Goal: Task Accomplishment & Management: Complete application form

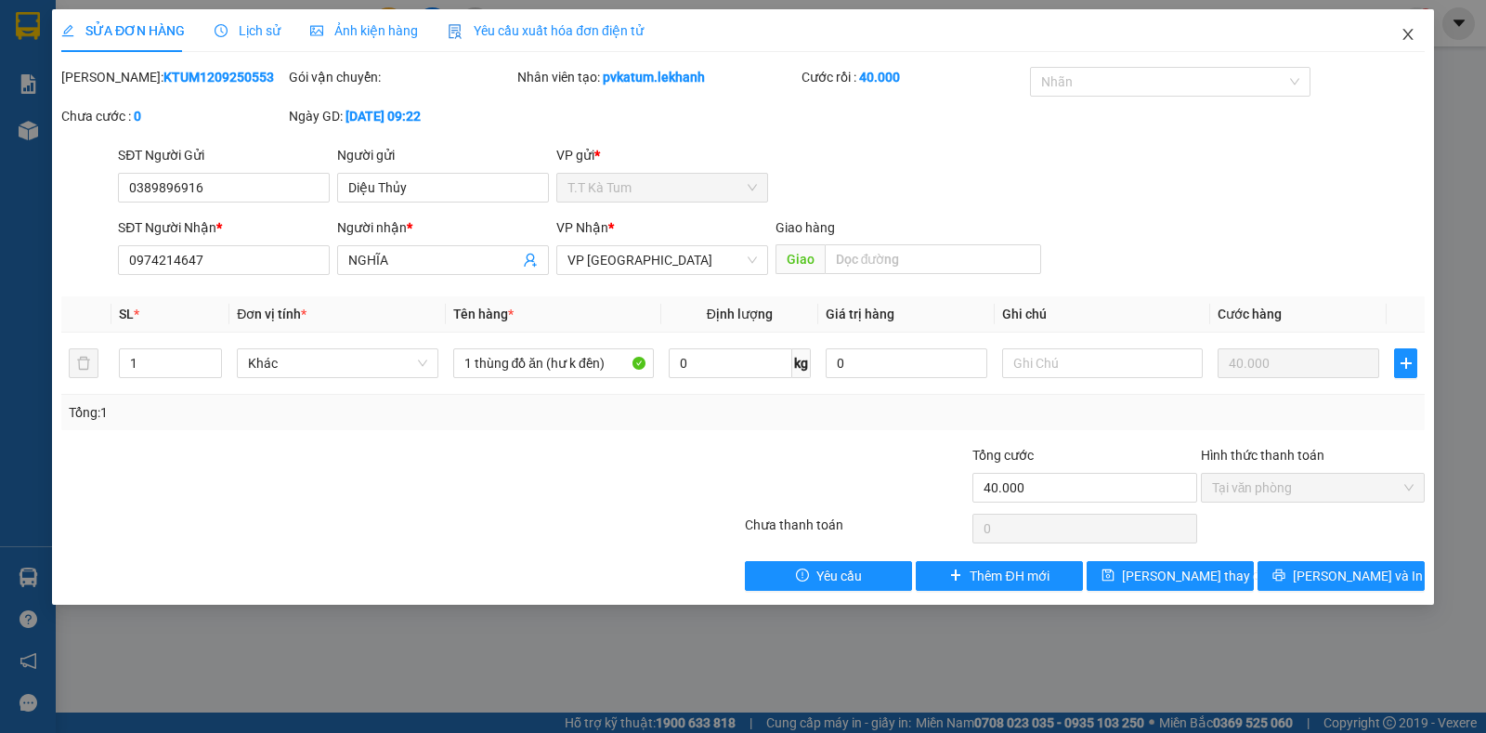
click at [1405, 33] on icon "close" at bounding box center [1408, 34] width 10 height 11
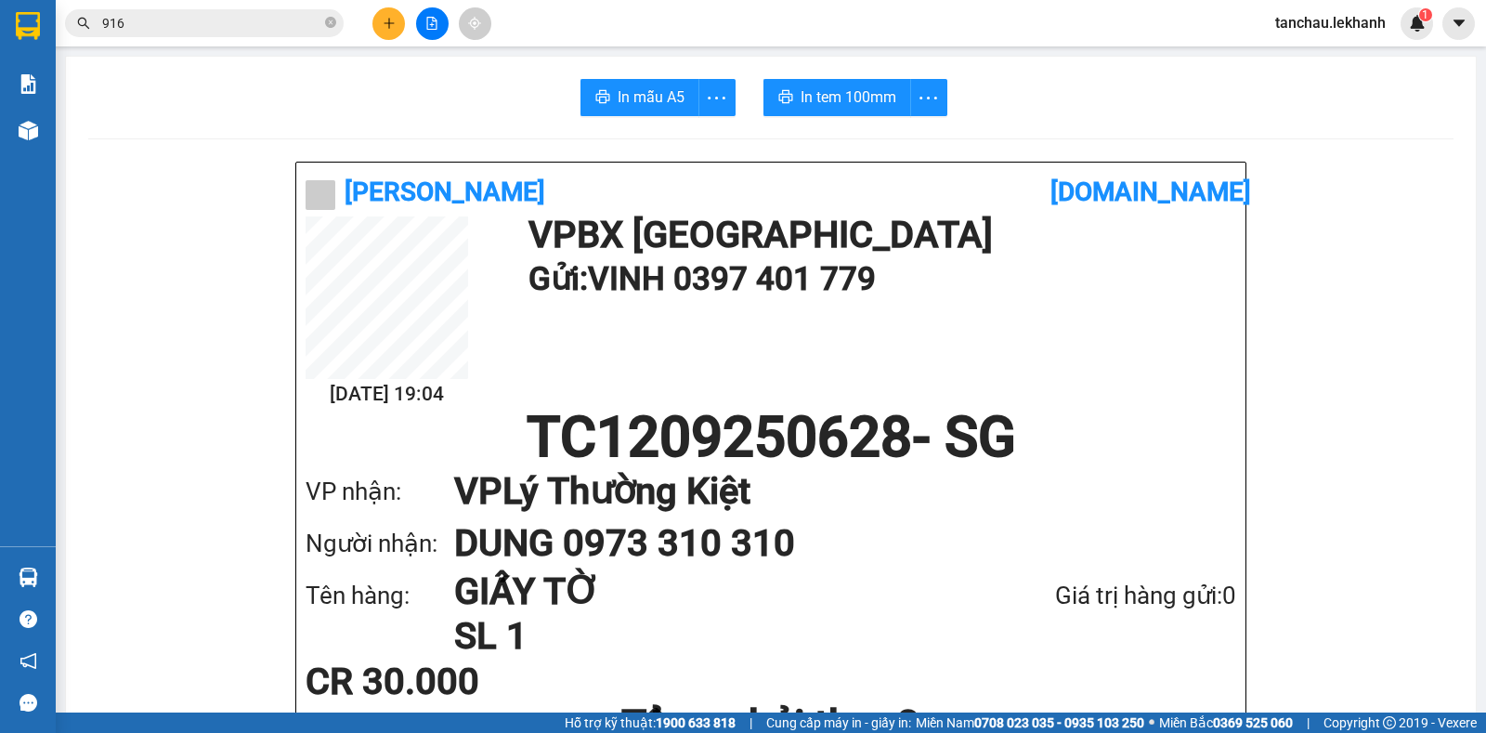
click at [322, 23] on span "916" at bounding box center [204, 23] width 279 height 28
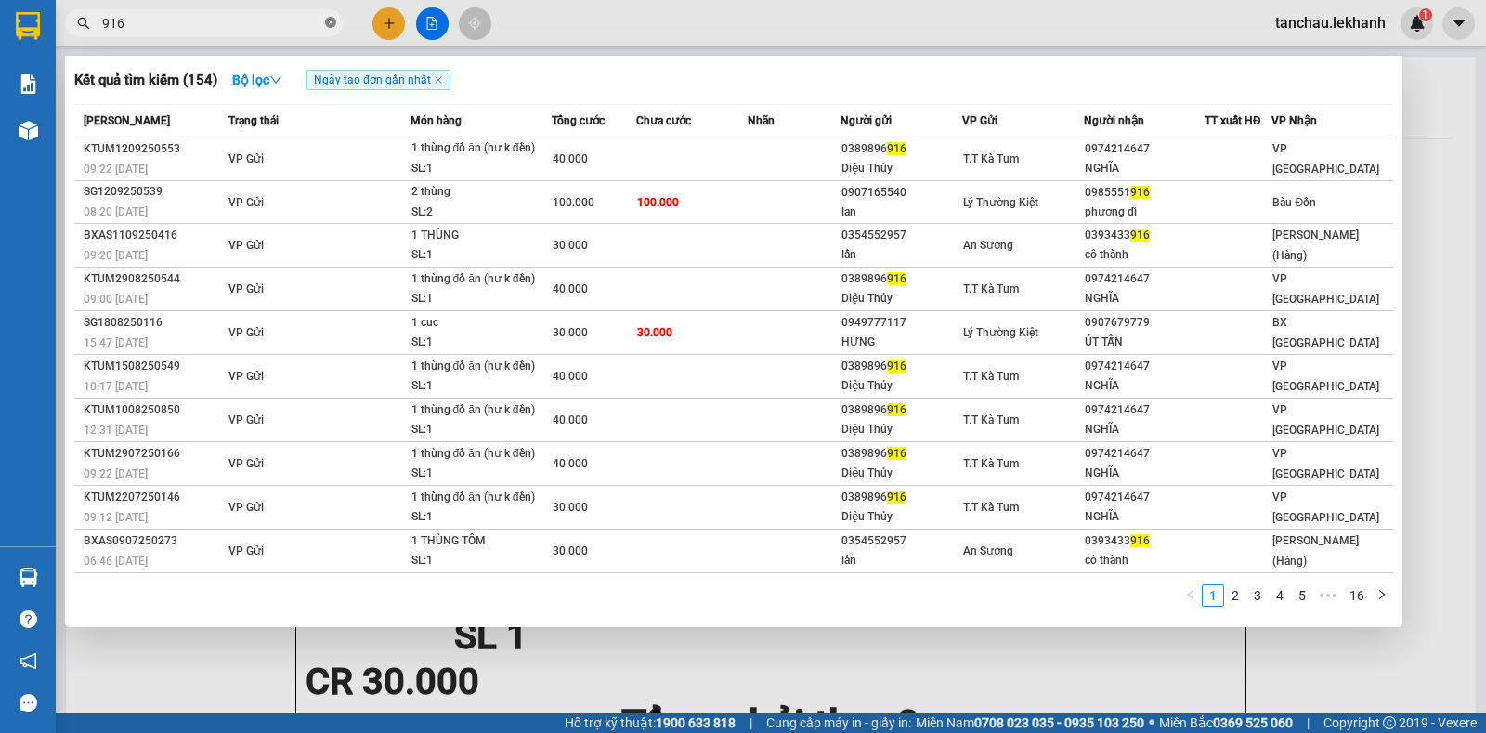
click at [332, 22] on icon "close-circle" at bounding box center [330, 22] width 11 height 11
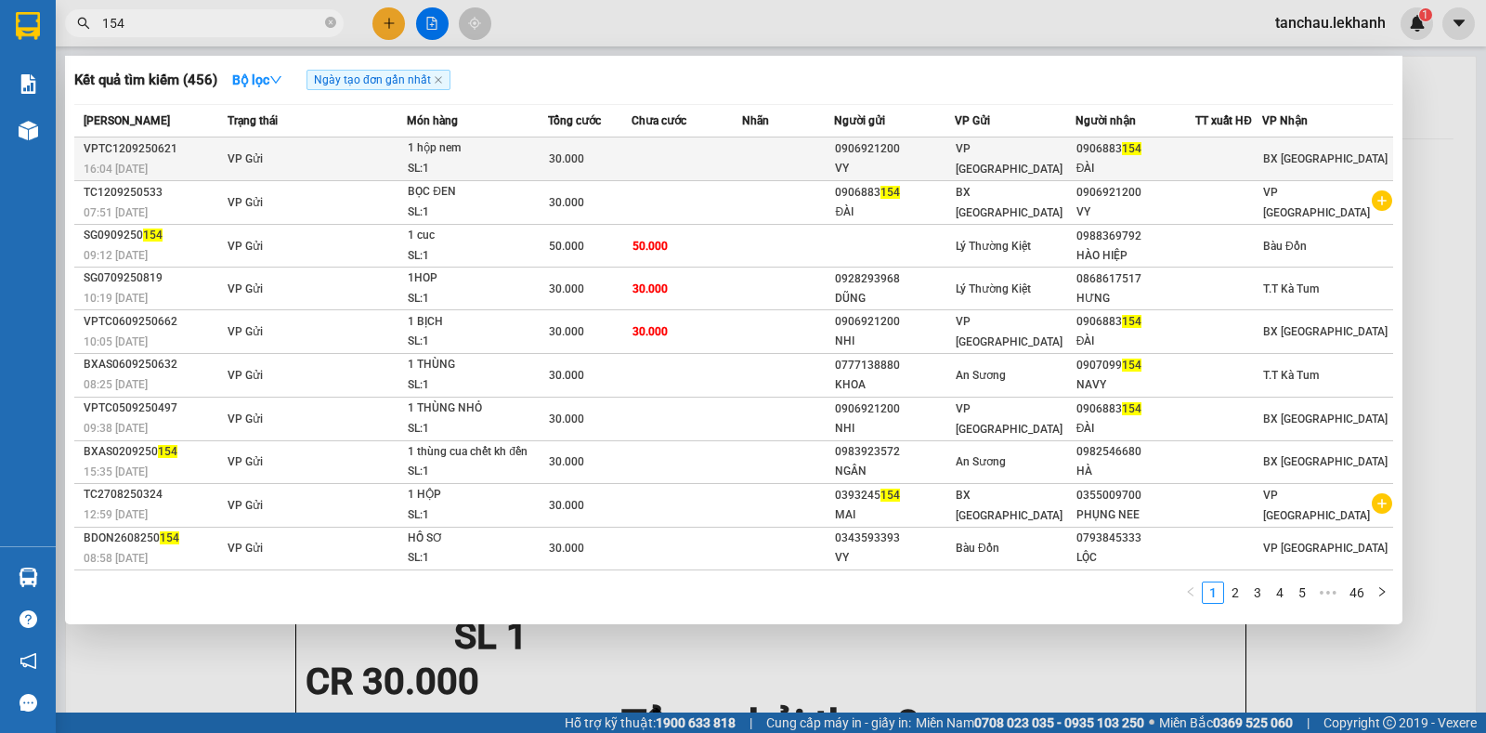
type input "154"
click at [443, 152] on div "1 hộp nem" at bounding box center [477, 148] width 139 height 20
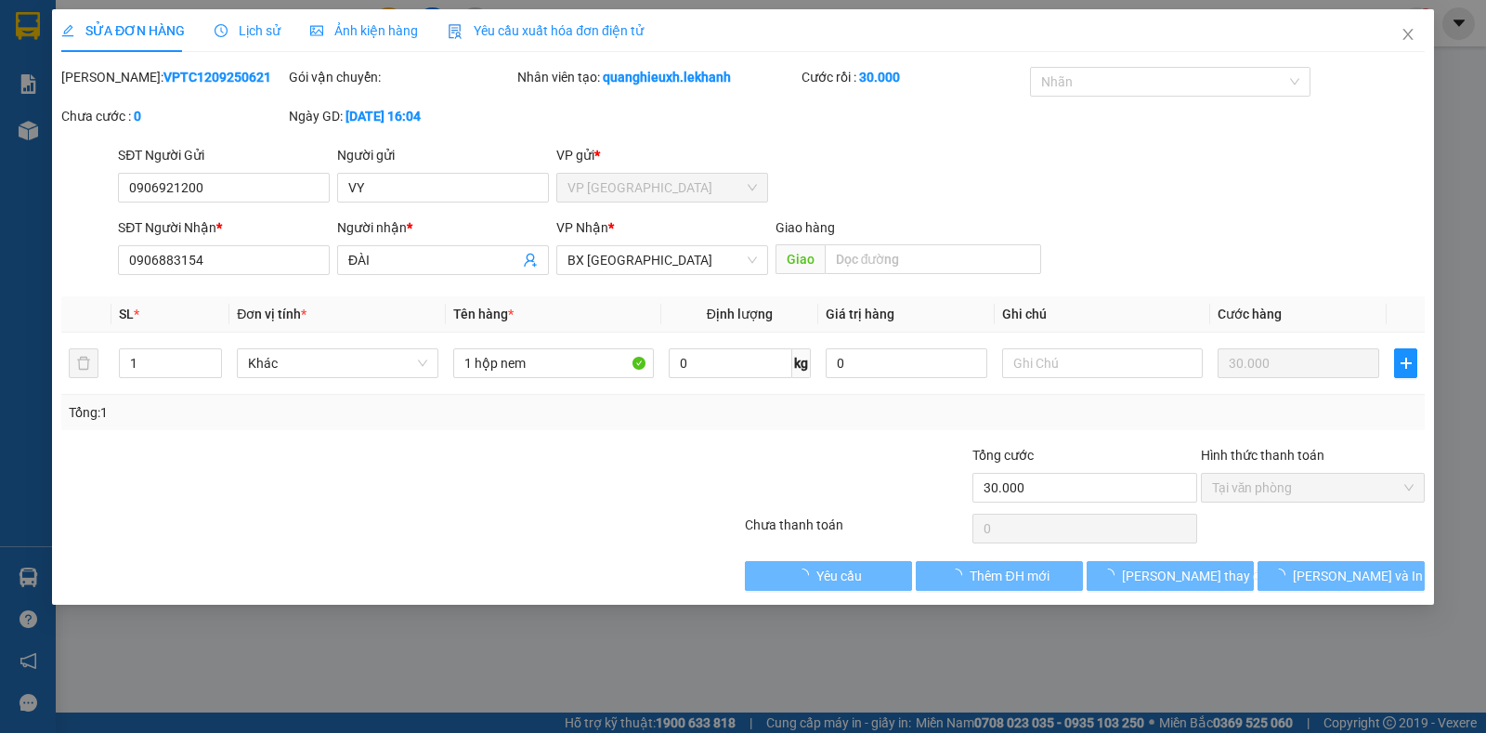
type input "0906921200"
type input "VY"
type input "0906883154"
type input "ĐÀI"
type input "30.000"
